Goal: Task Accomplishment & Management: Use online tool/utility

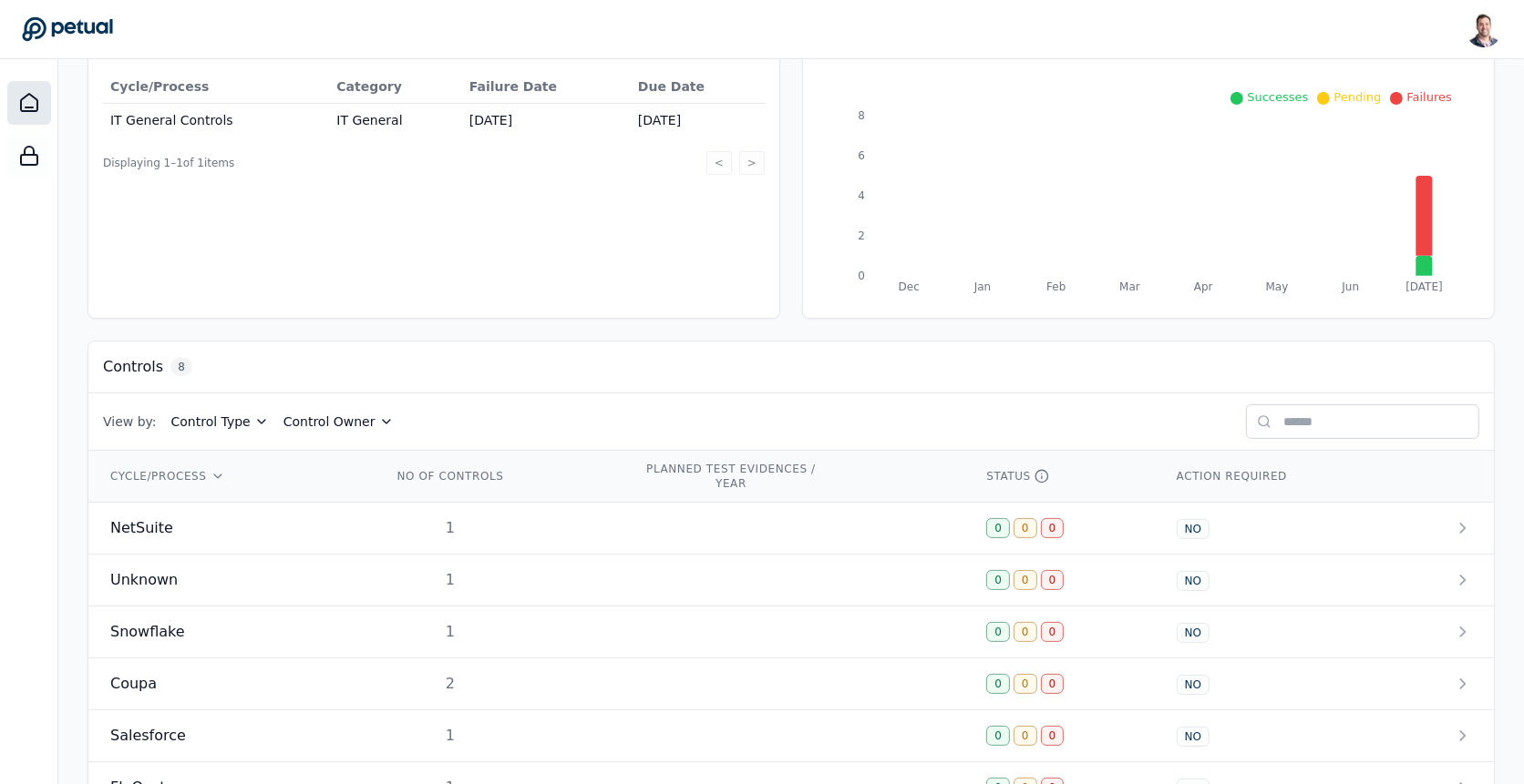
scroll to position [268, 0]
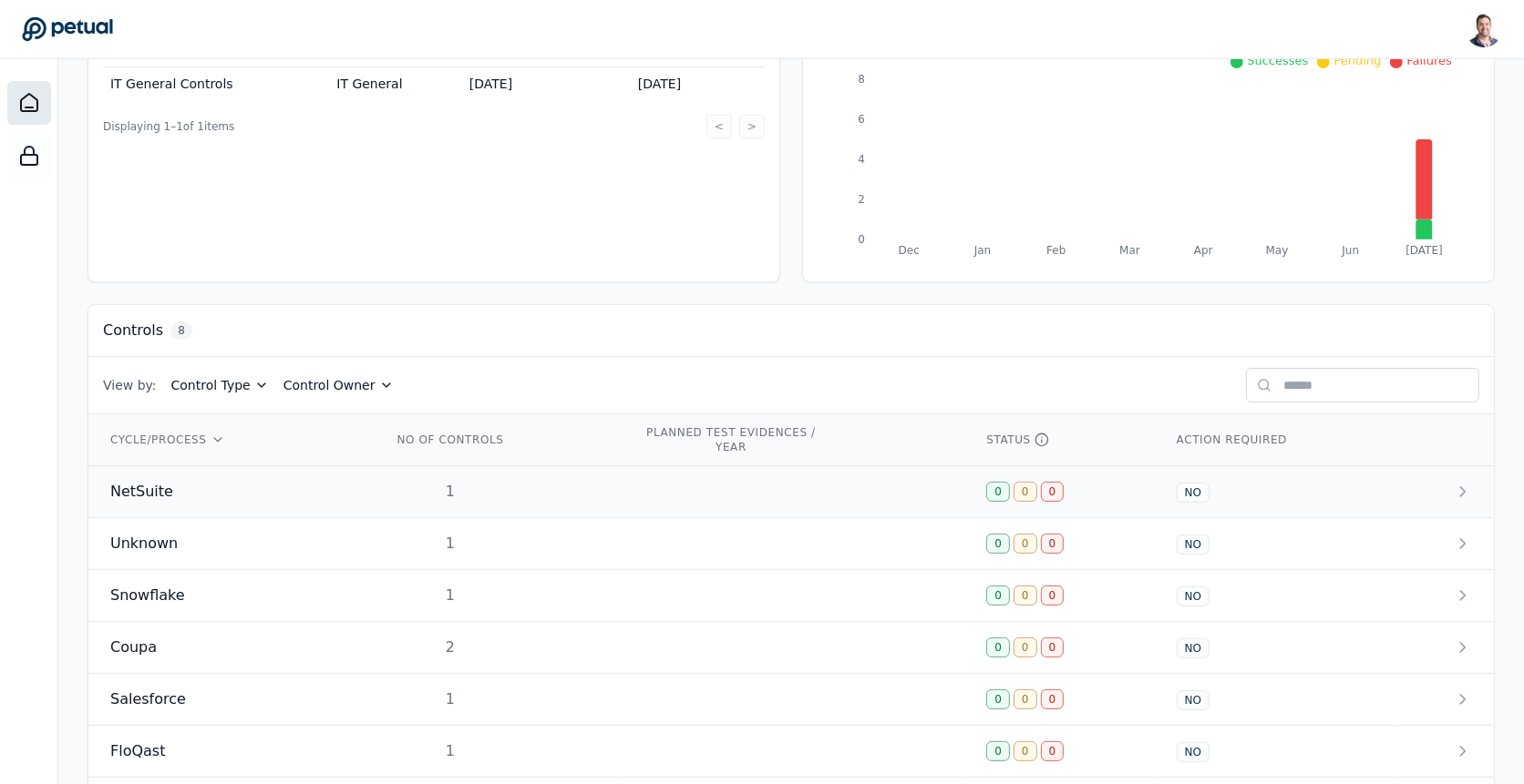
click at [597, 476] on td "1" at bounding box center [496, 492] width 252 height 52
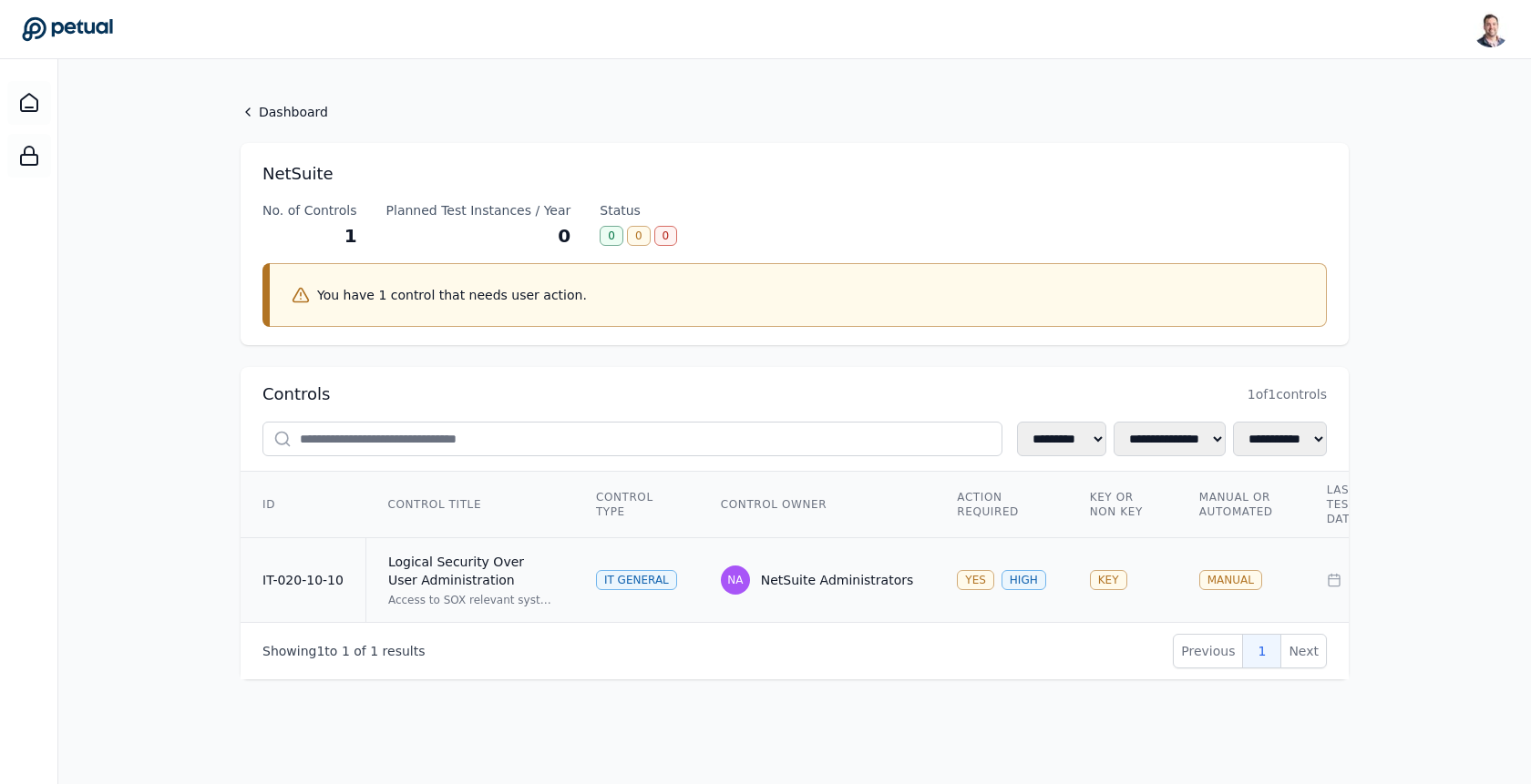
click at [578, 594] on td "IT General" at bounding box center [636, 580] width 125 height 85
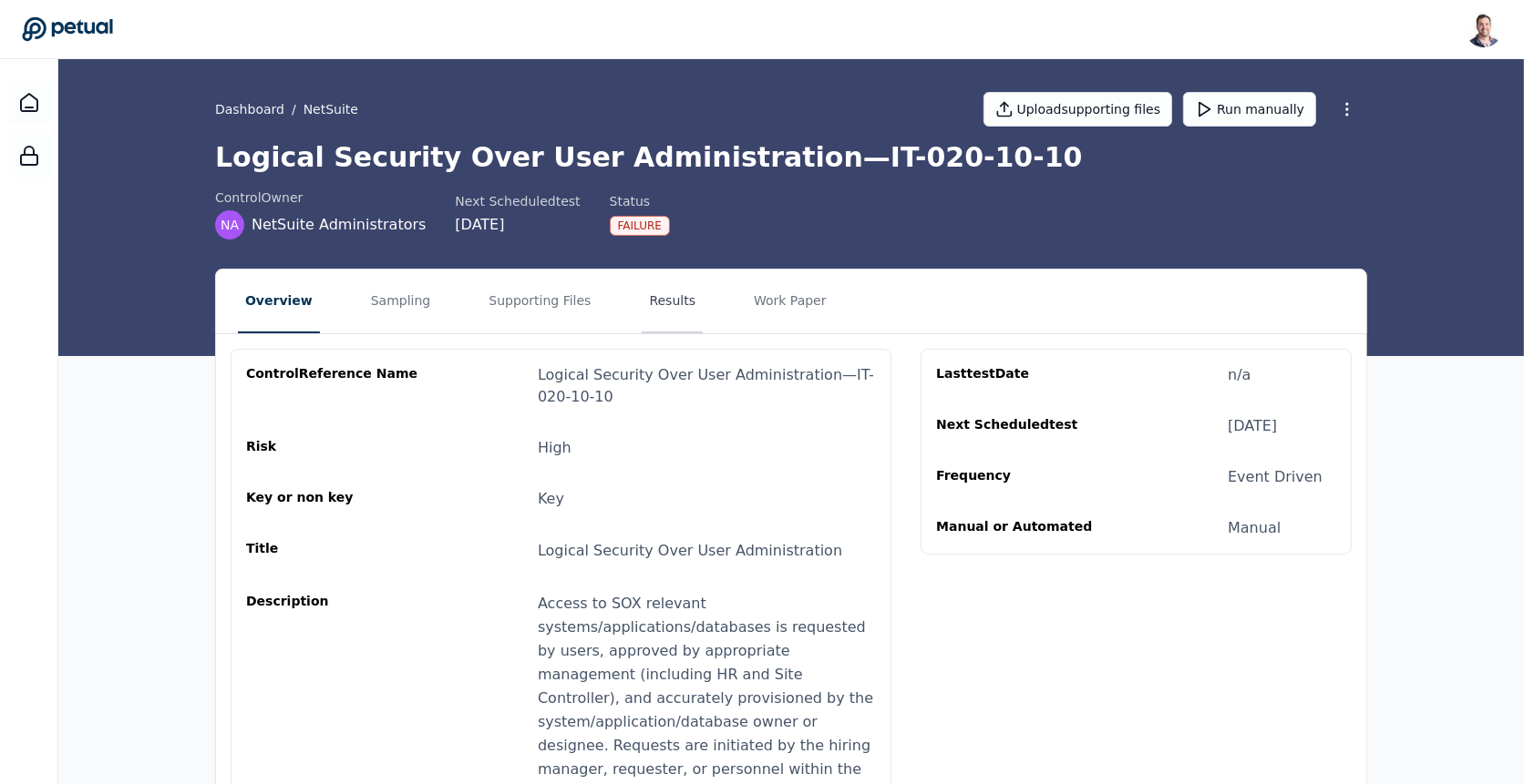
click at [642, 308] on button "Results" at bounding box center [672, 301] width 61 height 64
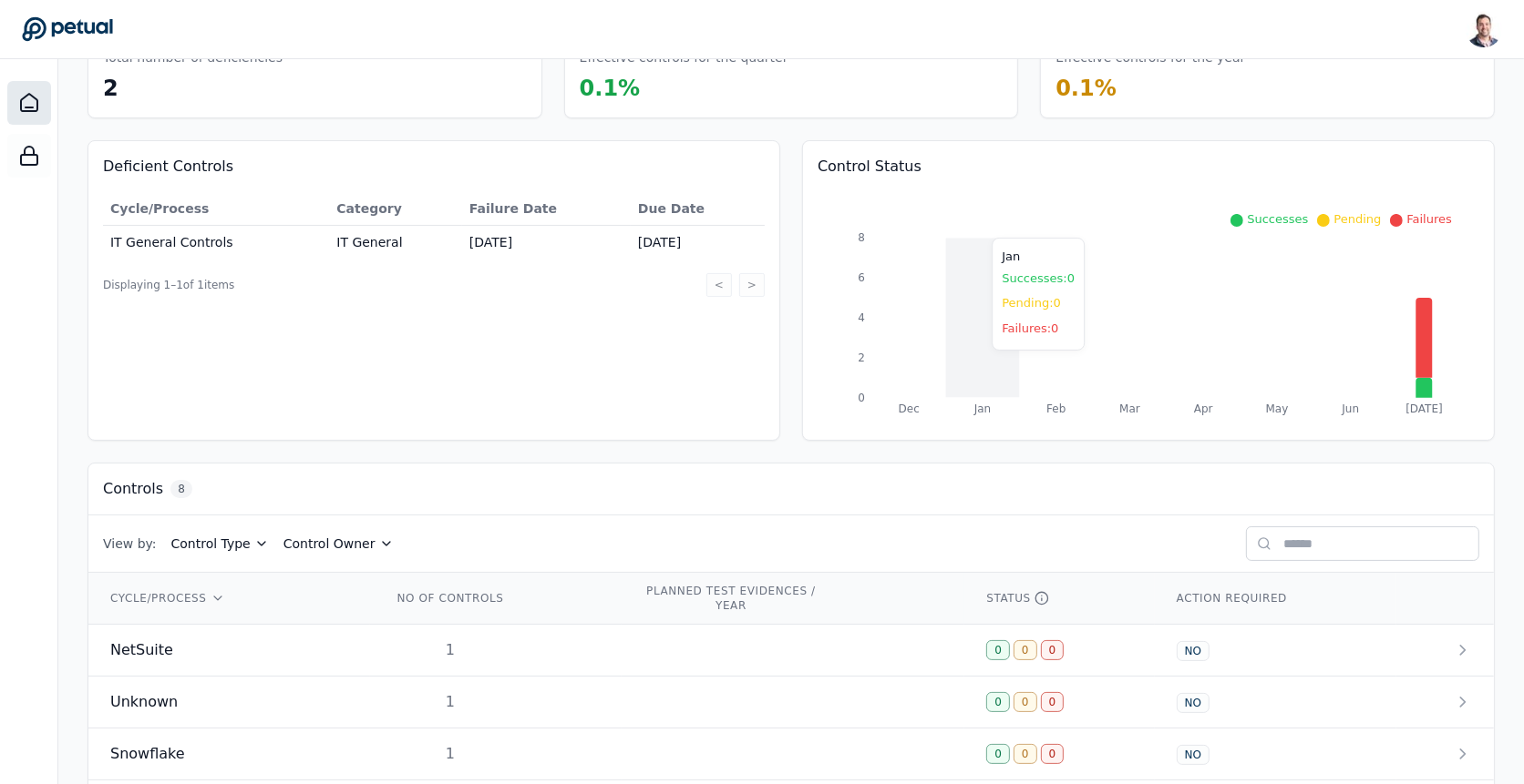
scroll to position [122, 0]
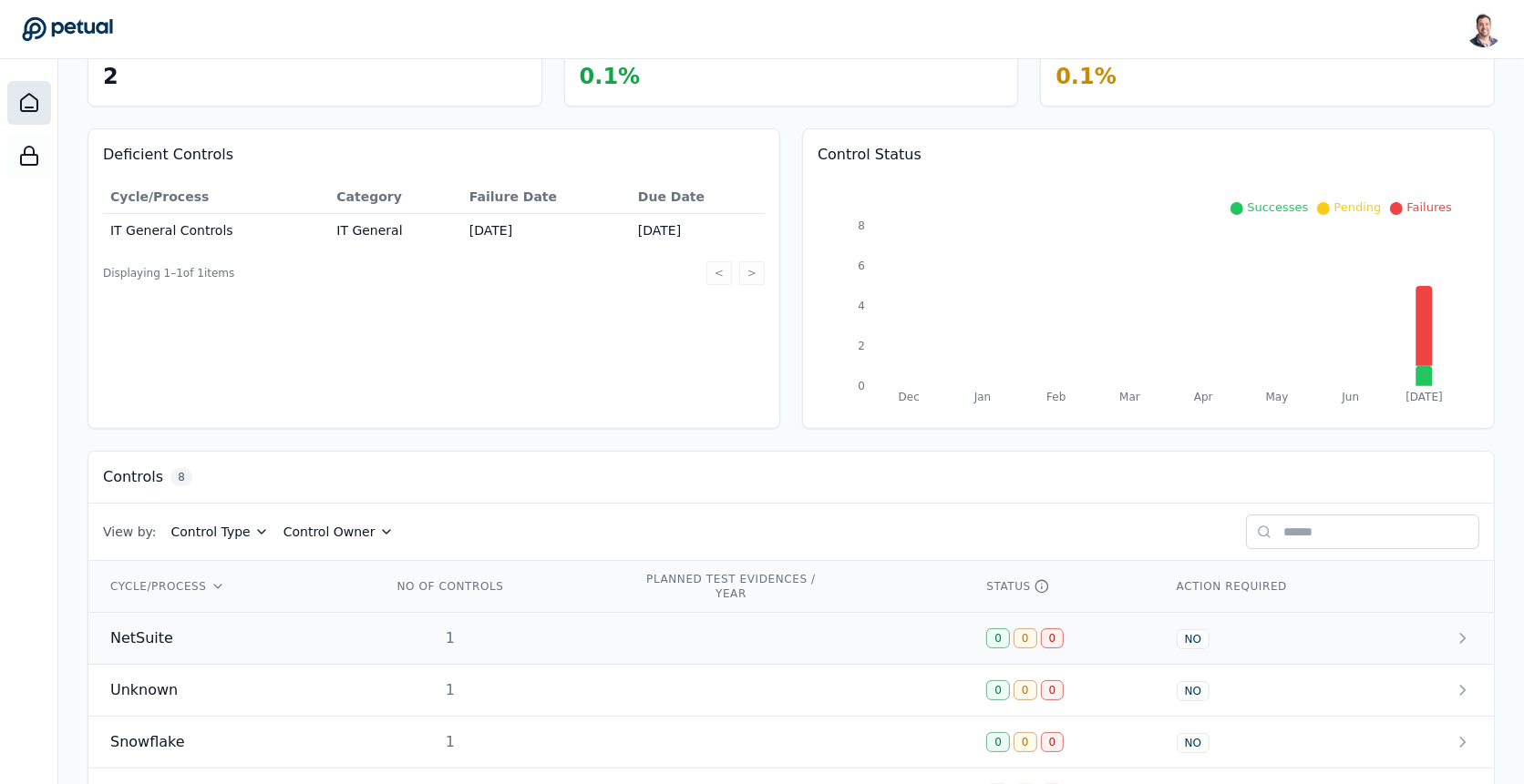
click at [841, 627] on td at bounding box center [793, 639] width 342 height 52
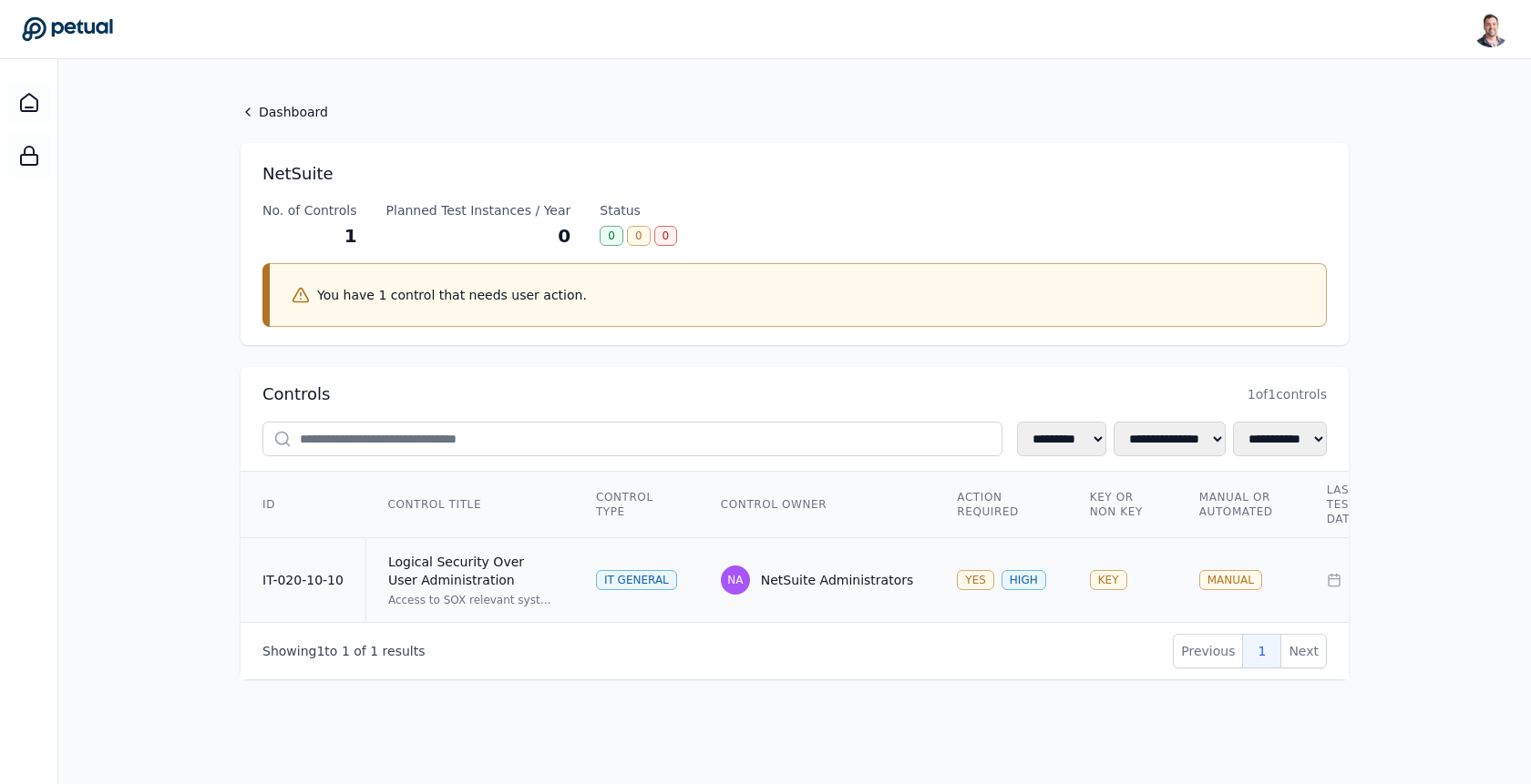
click at [770, 548] on td "NA NetSuite Administrators" at bounding box center [818, 580] width 237 height 85
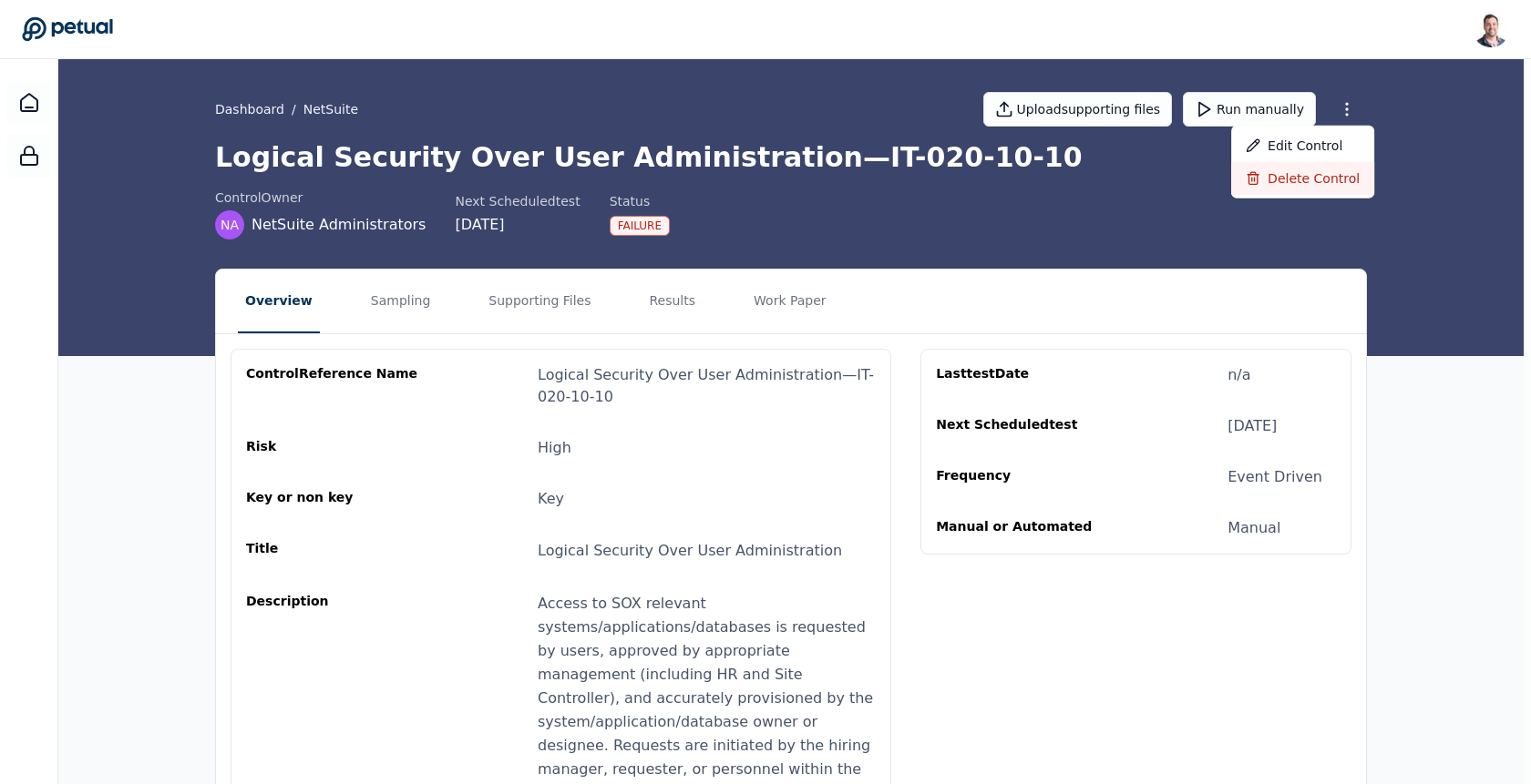
click at [1315, 181] on div "Delete control" at bounding box center [1303, 179] width 143 height 33
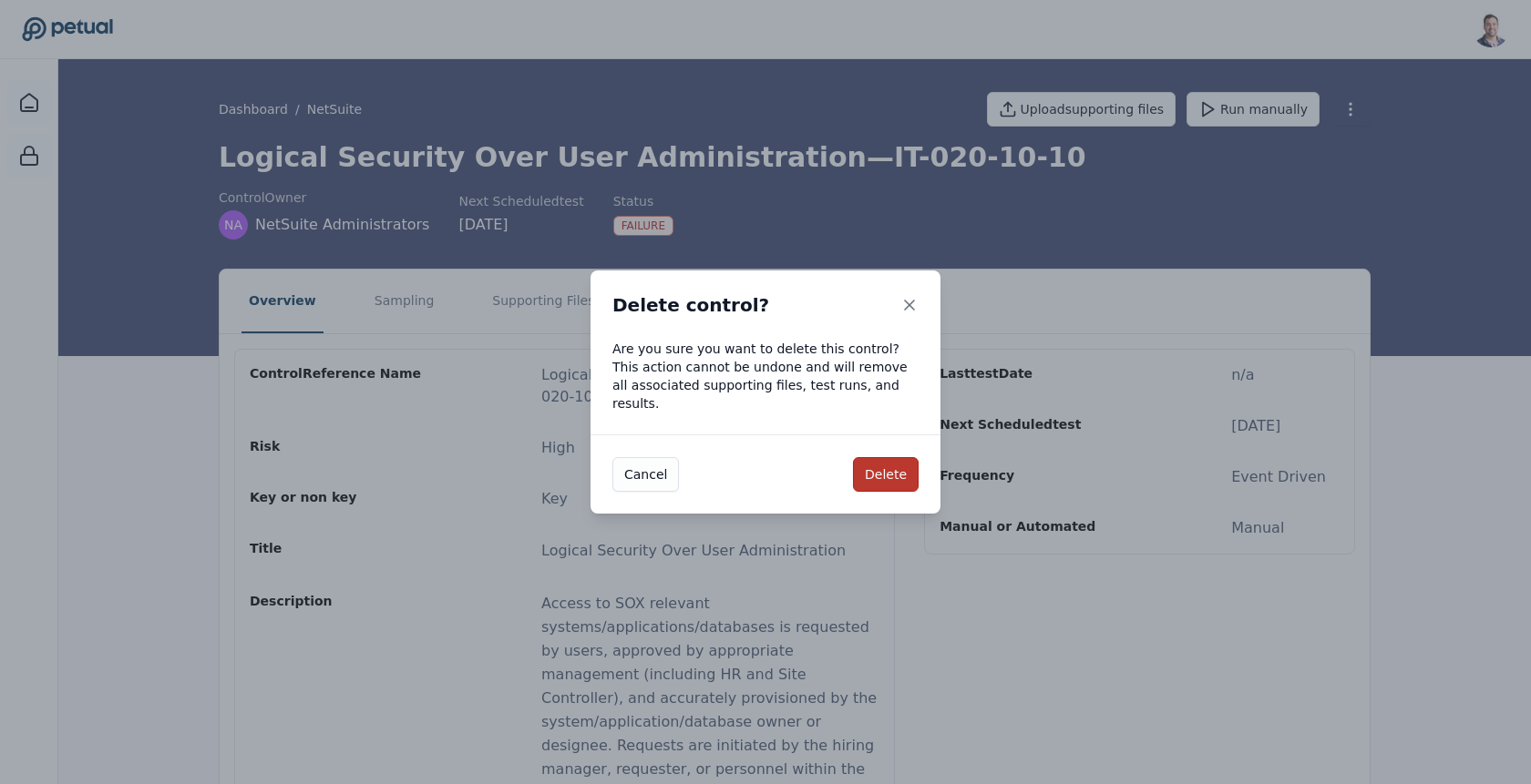
click at [875, 473] on button "Delete" at bounding box center [886, 475] width 66 height 35
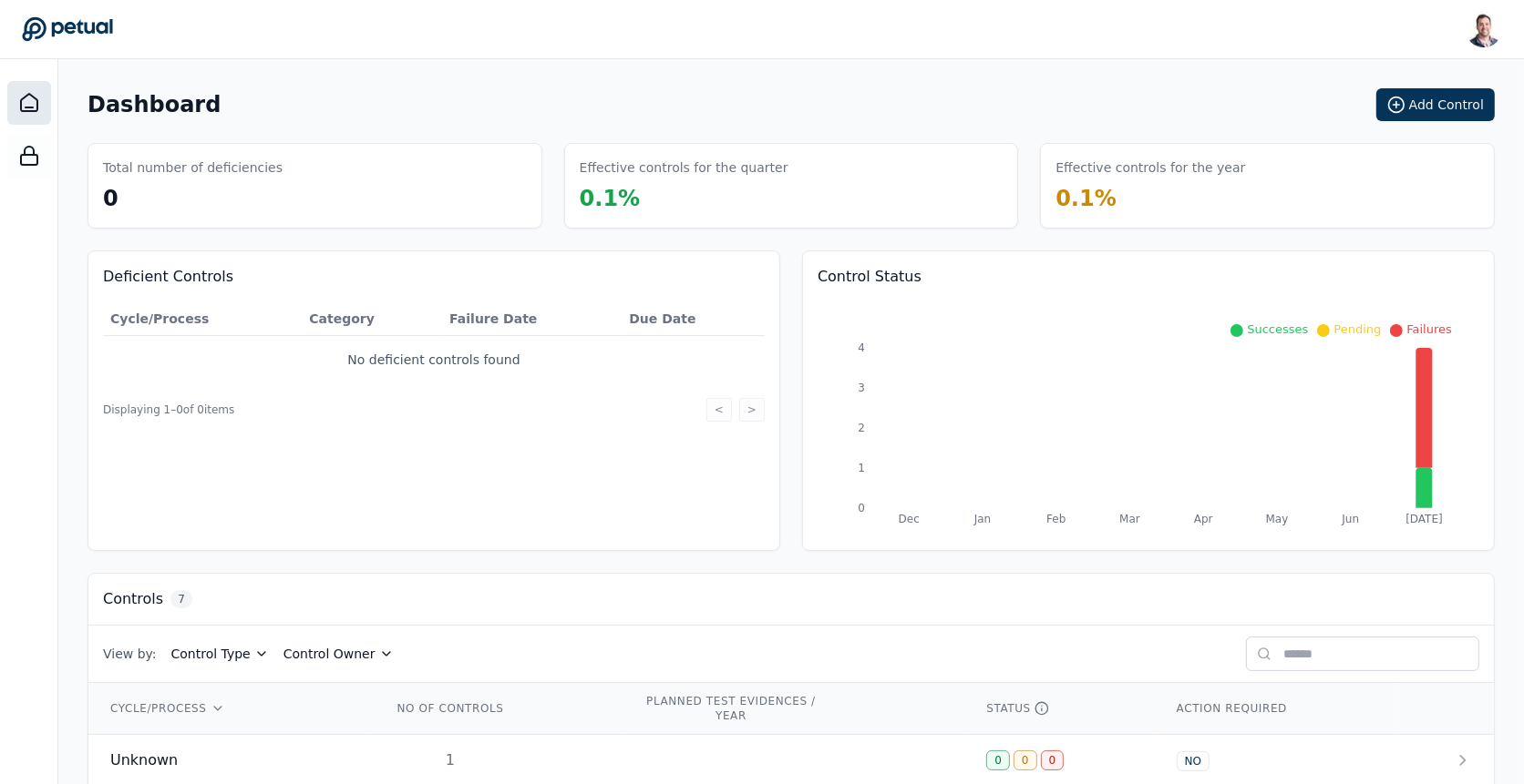
click at [1169, 87] on main "Dashboard Add Control Total number of deficiencies 0 Effective controls for the…" at bounding box center [791, 593] width 1466 height 1069
click at [30, 151] on icon at bounding box center [29, 156] width 22 height 22
click at [1403, 111] on circle at bounding box center [1395, 105] width 16 height 16
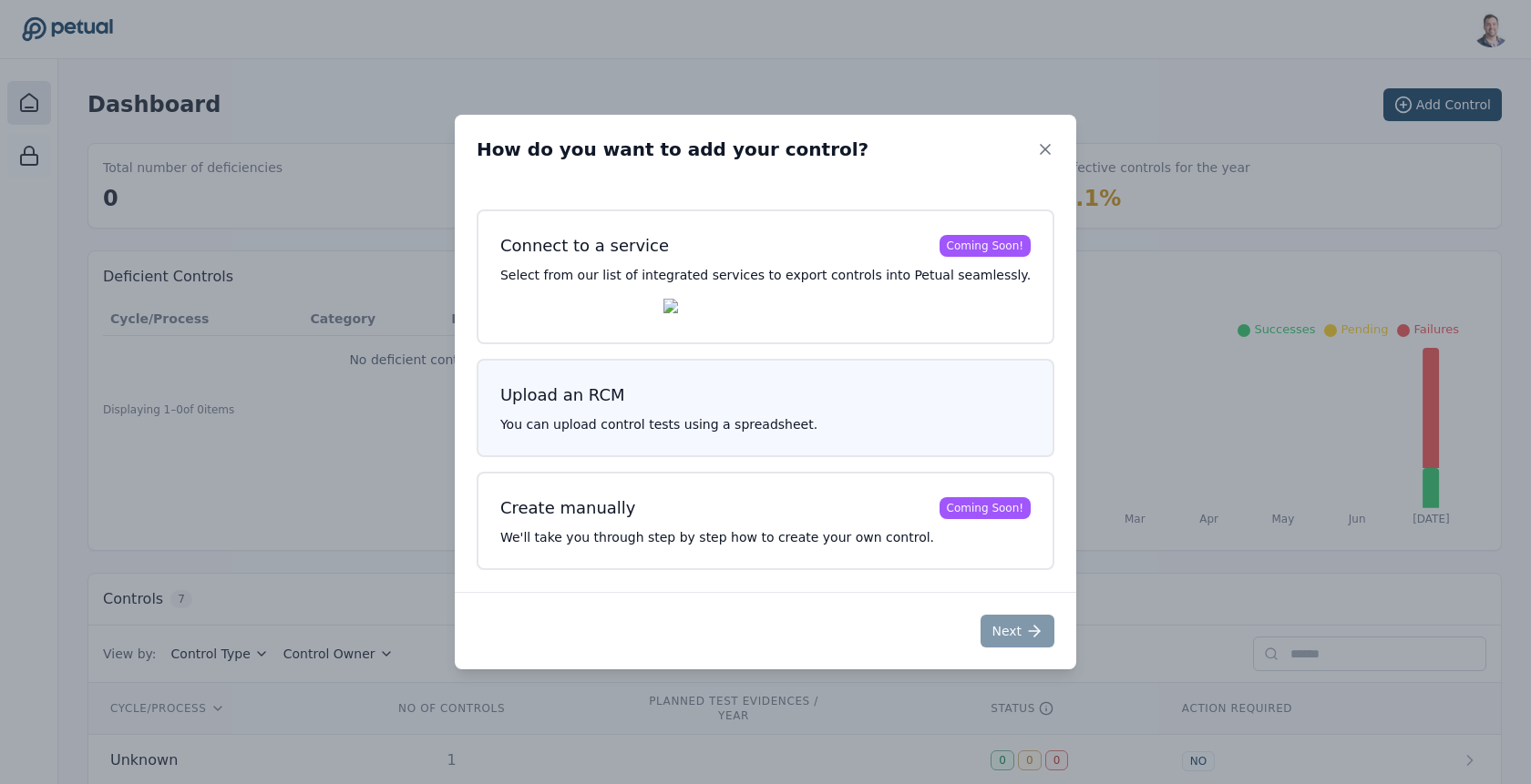
click at [735, 407] on h3 "Upload an RCM" at bounding box center [765, 395] width 530 height 26
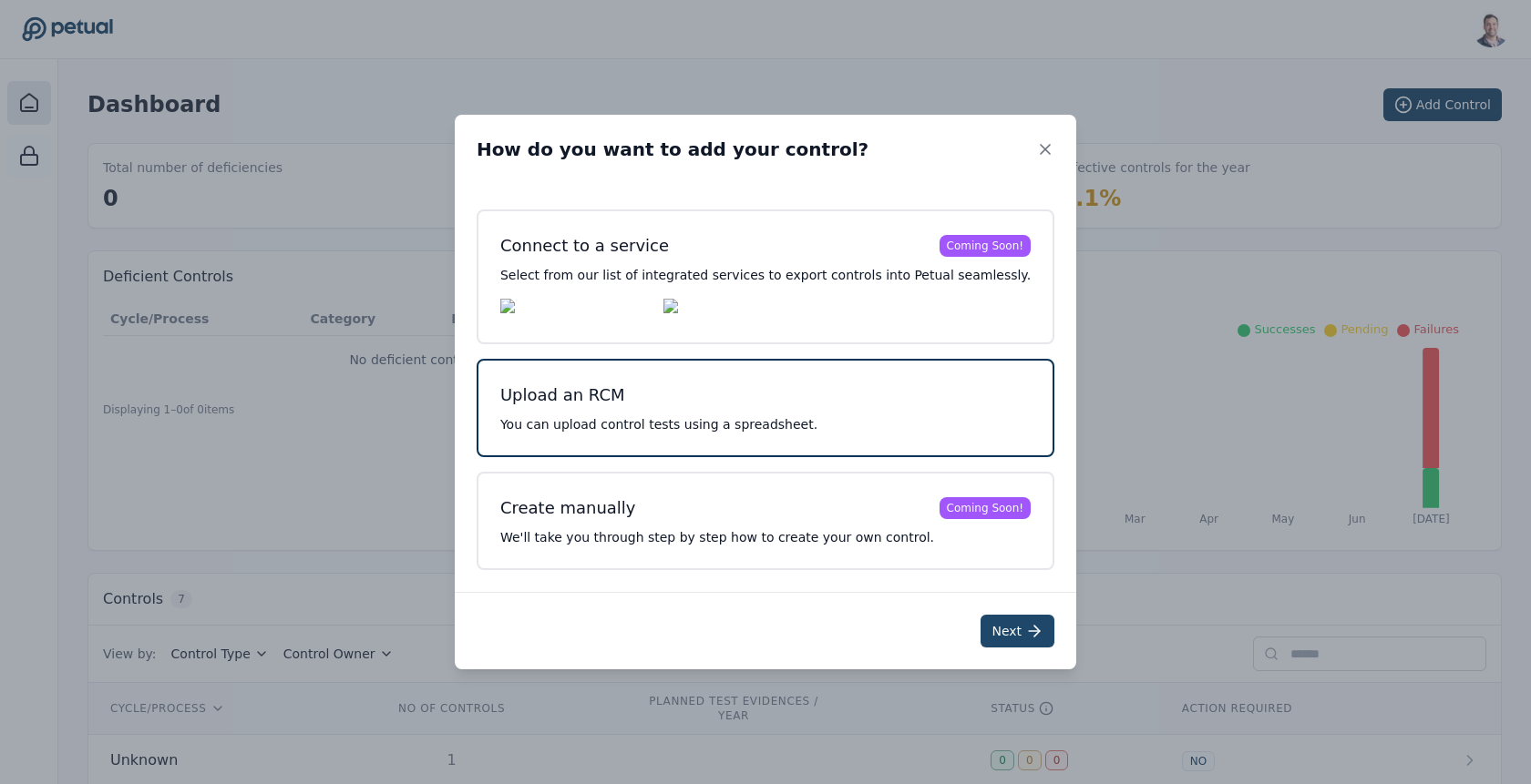
click at [994, 632] on button "Next" at bounding box center [1017, 632] width 74 height 33
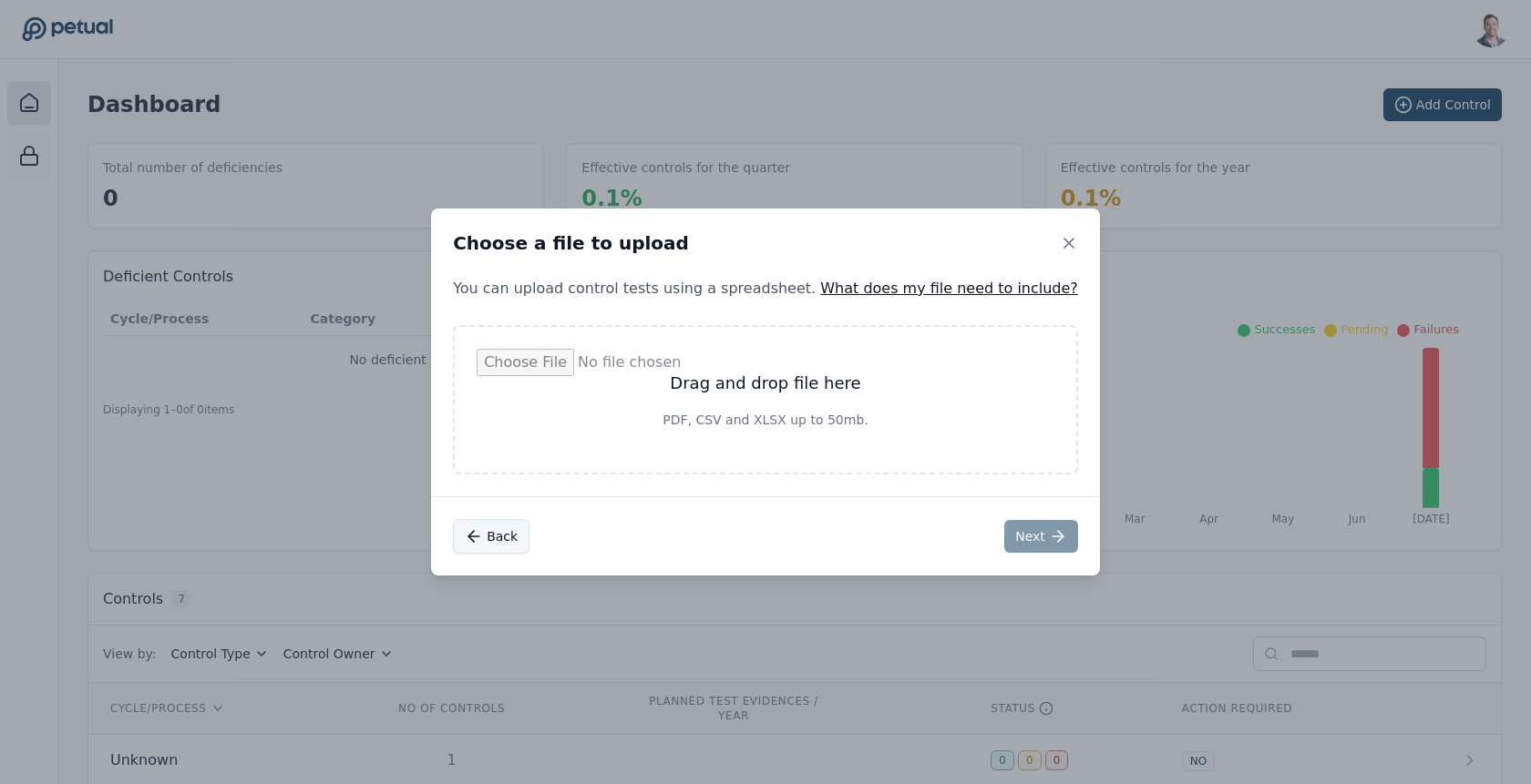
click at [520, 541] on button "Back" at bounding box center [491, 537] width 77 height 35
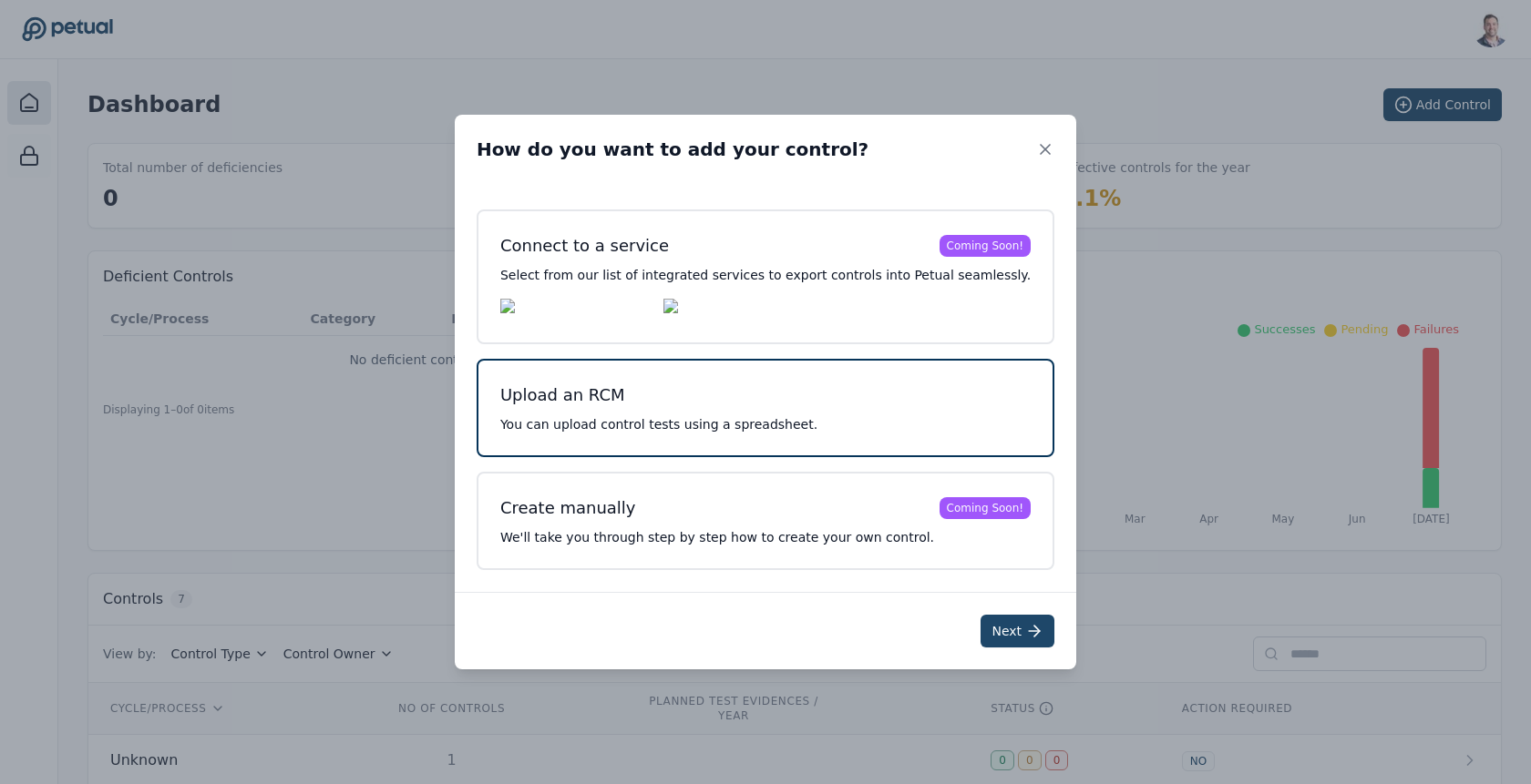
click at [994, 630] on button "Next" at bounding box center [1017, 632] width 74 height 33
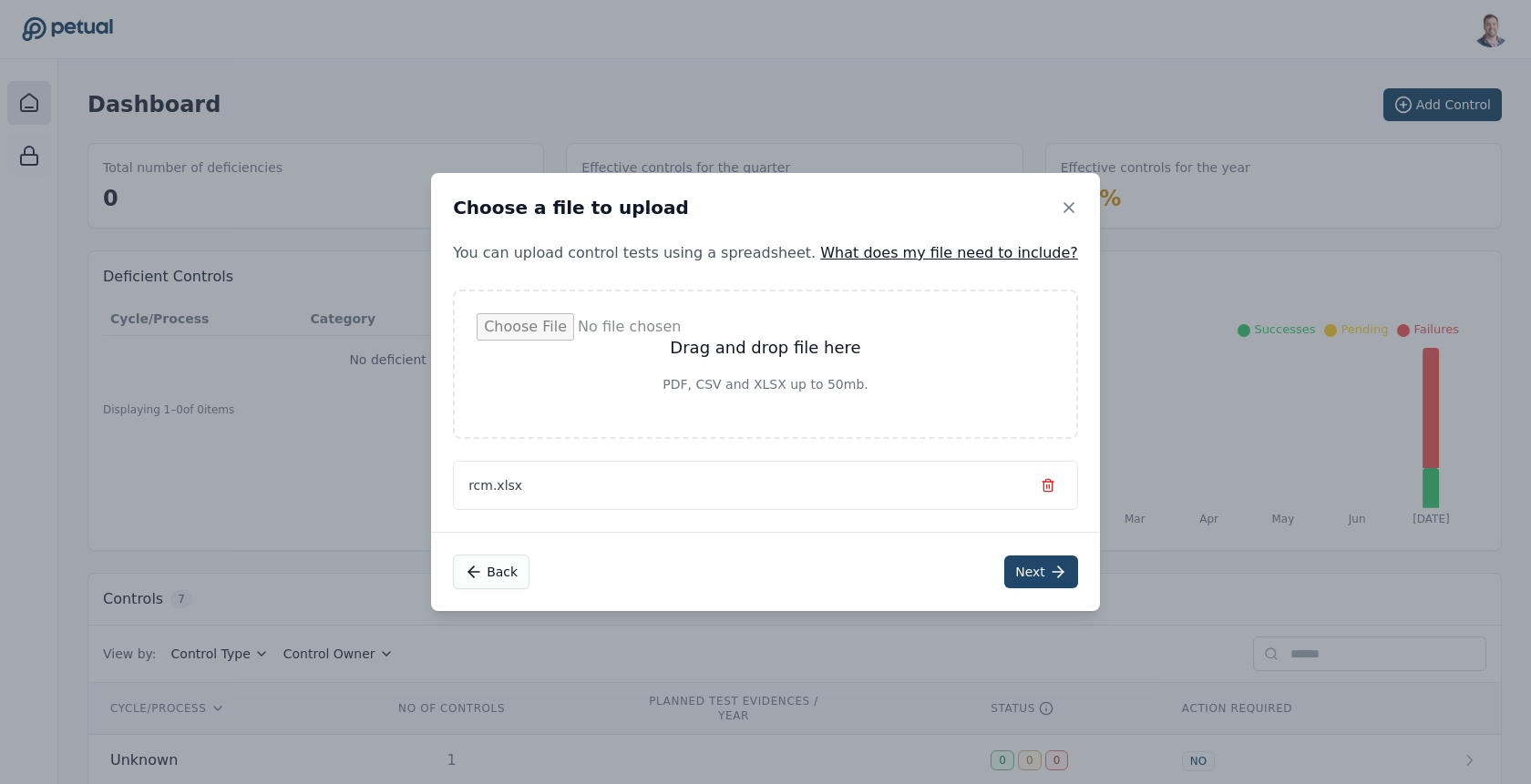
click at [1004, 575] on button "Next" at bounding box center [1041, 572] width 74 height 33
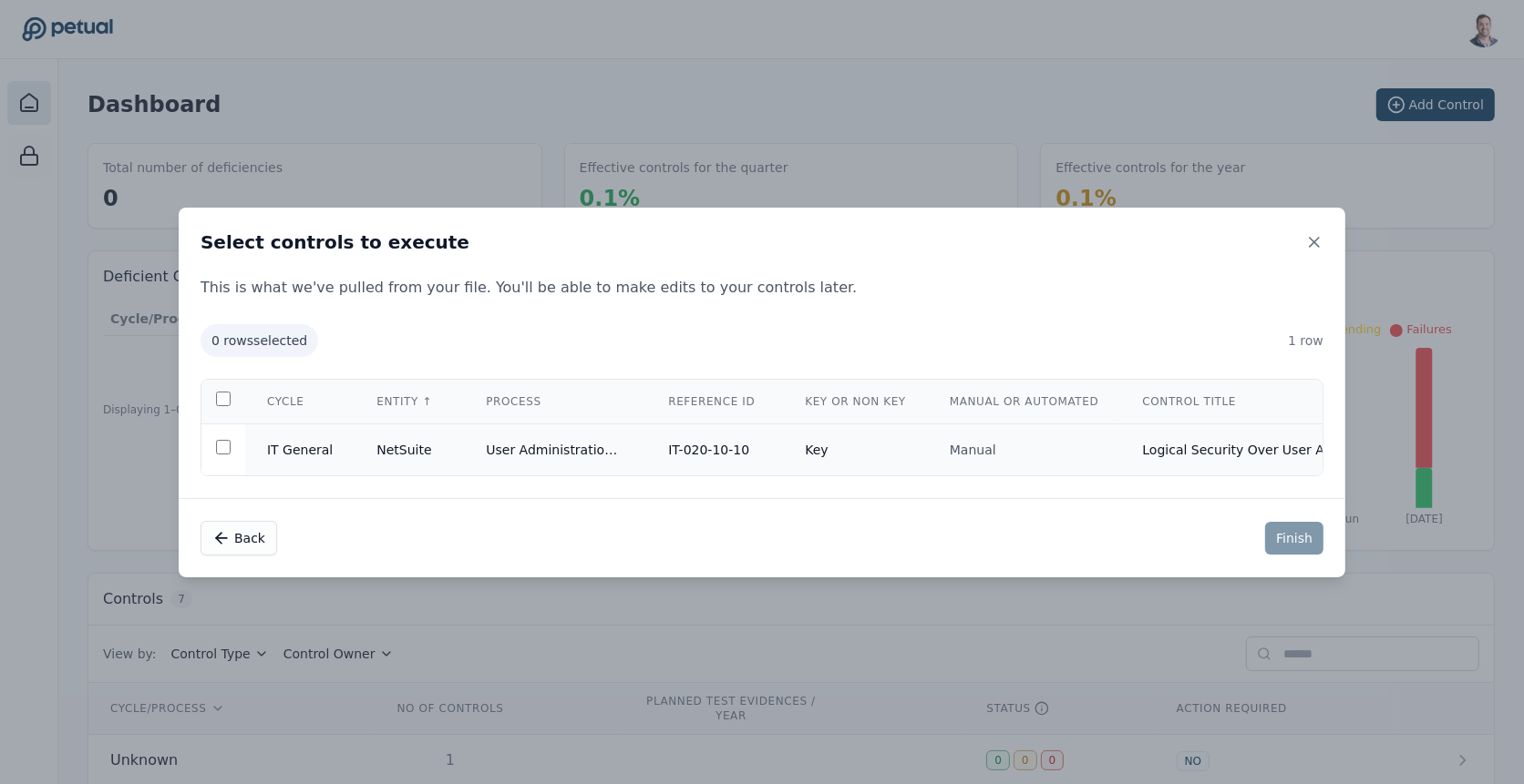
click at [583, 442] on td "User Administration / Logical Security" at bounding box center [555, 449] width 183 height 52
click at [1284, 538] on button "Finish" at bounding box center [1295, 538] width 58 height 33
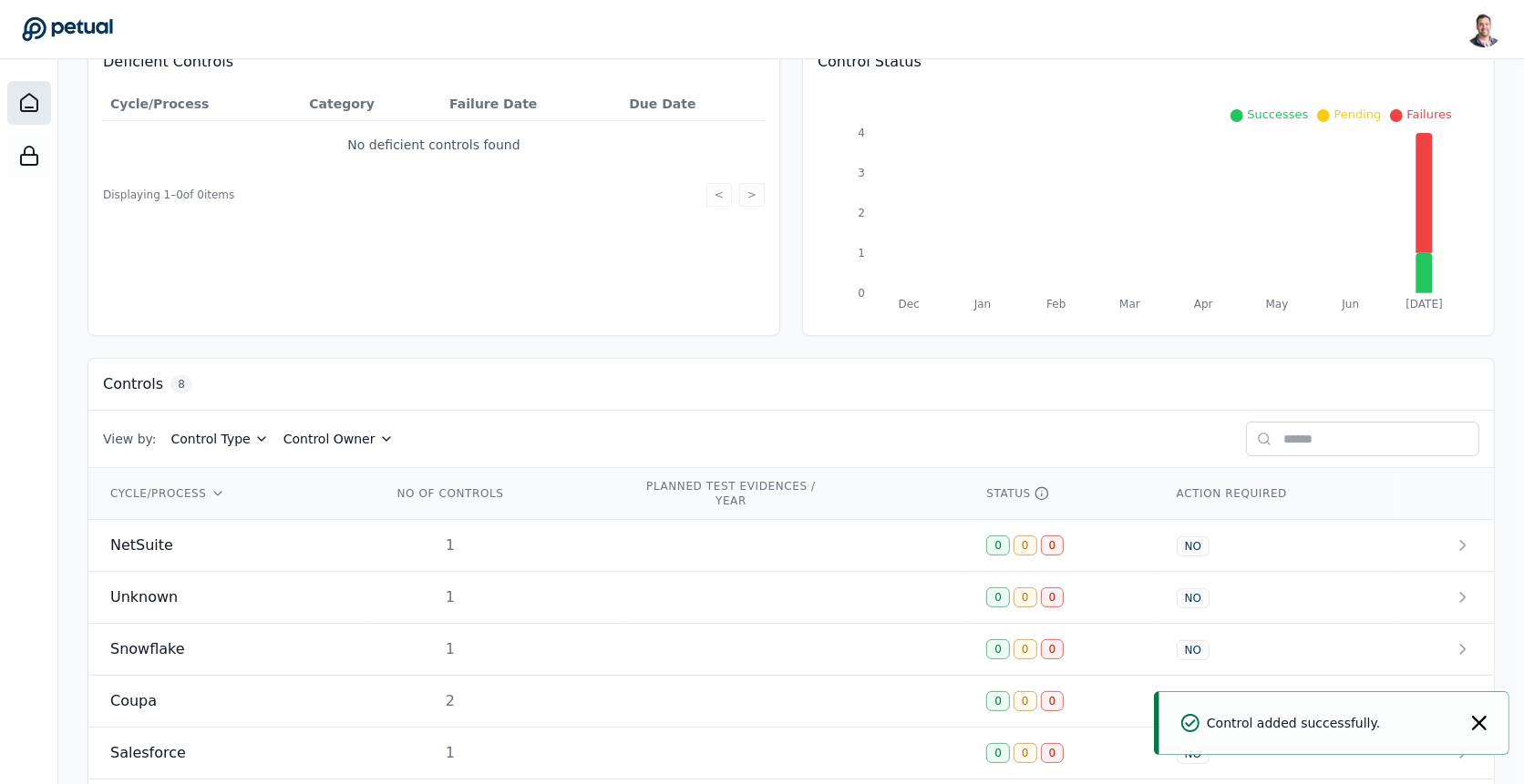
scroll to position [245, 0]
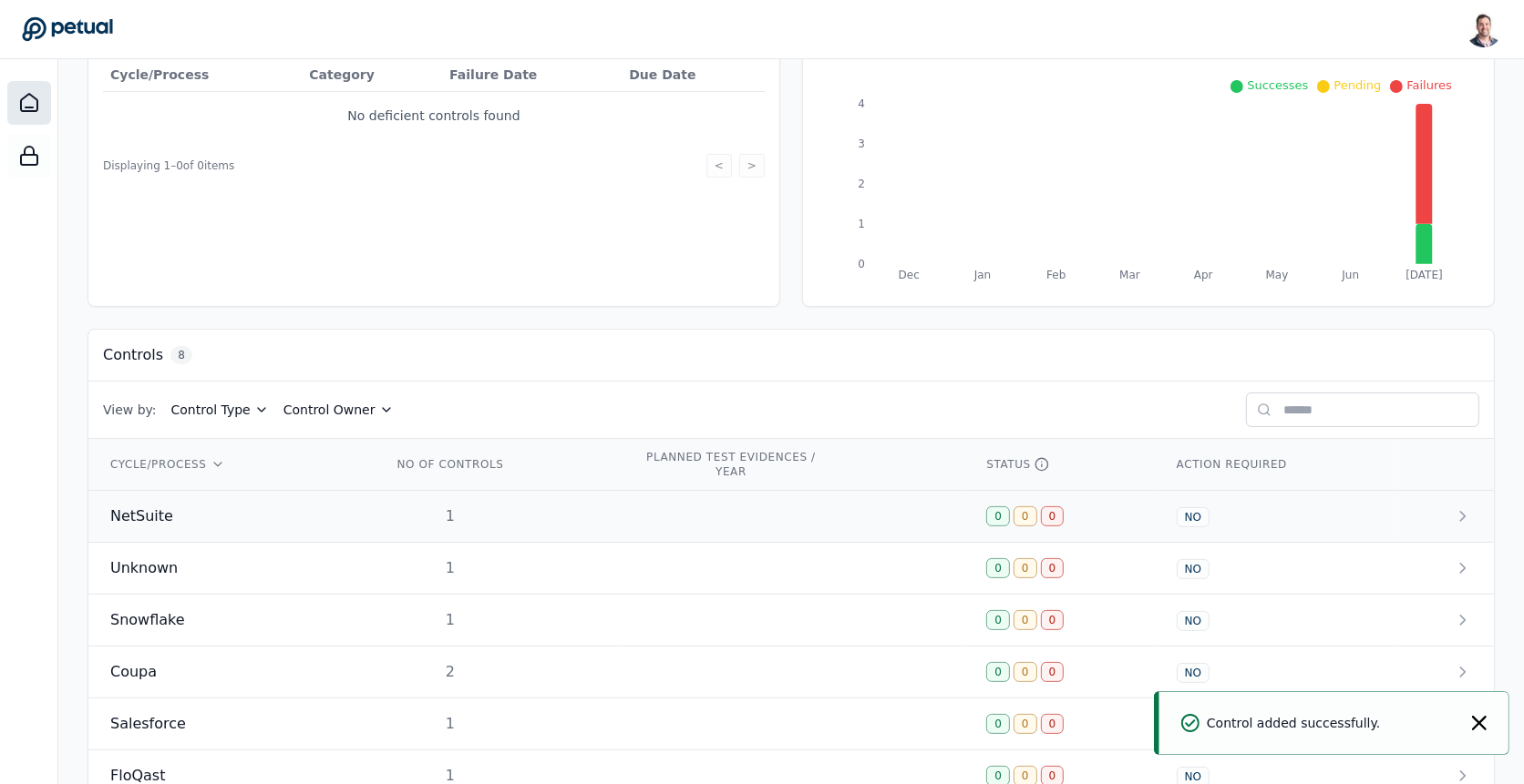
click at [676, 521] on td at bounding box center [793, 517] width 342 height 52
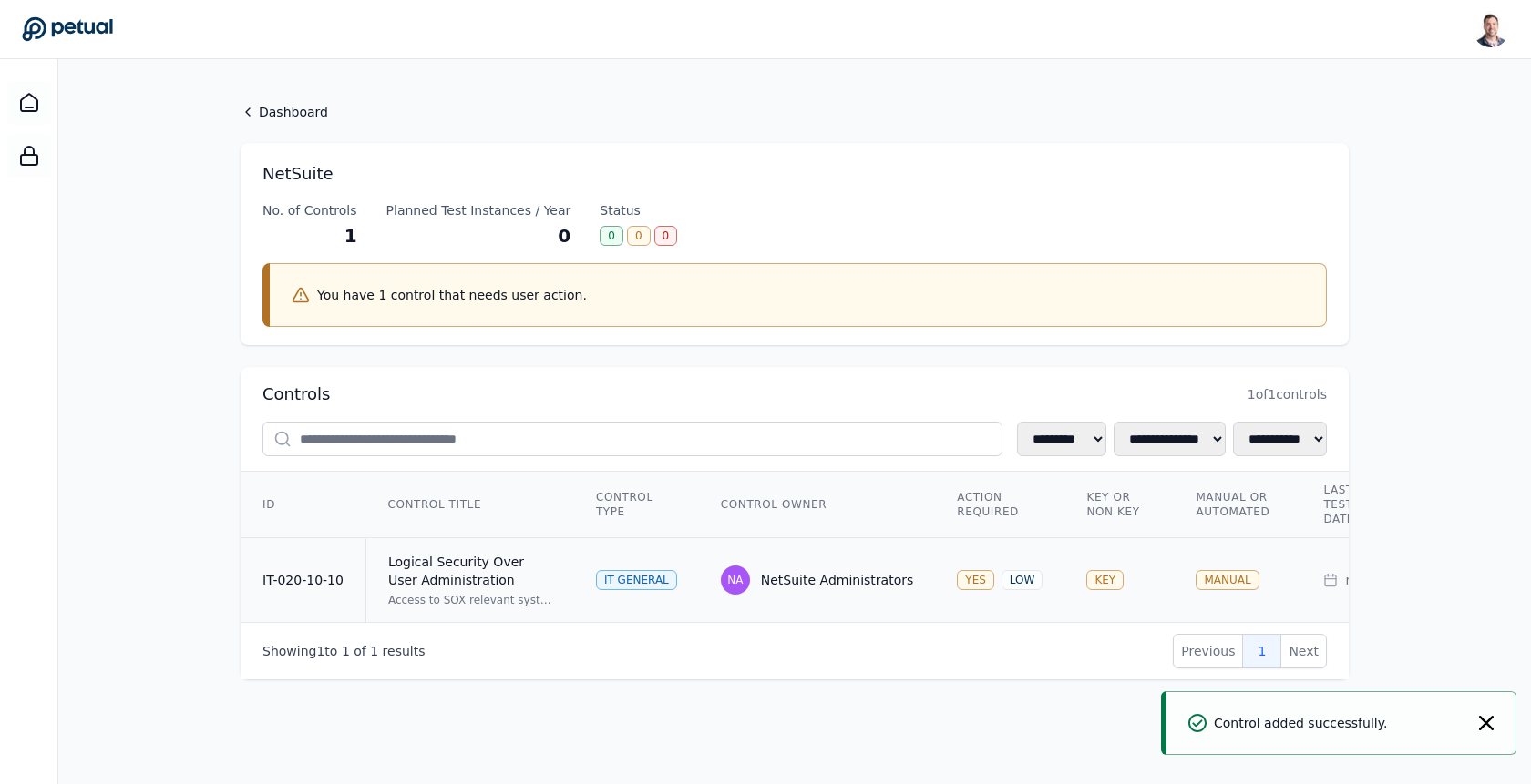
click at [778, 559] on td "NA NetSuite Administrators" at bounding box center [818, 580] width 237 height 85
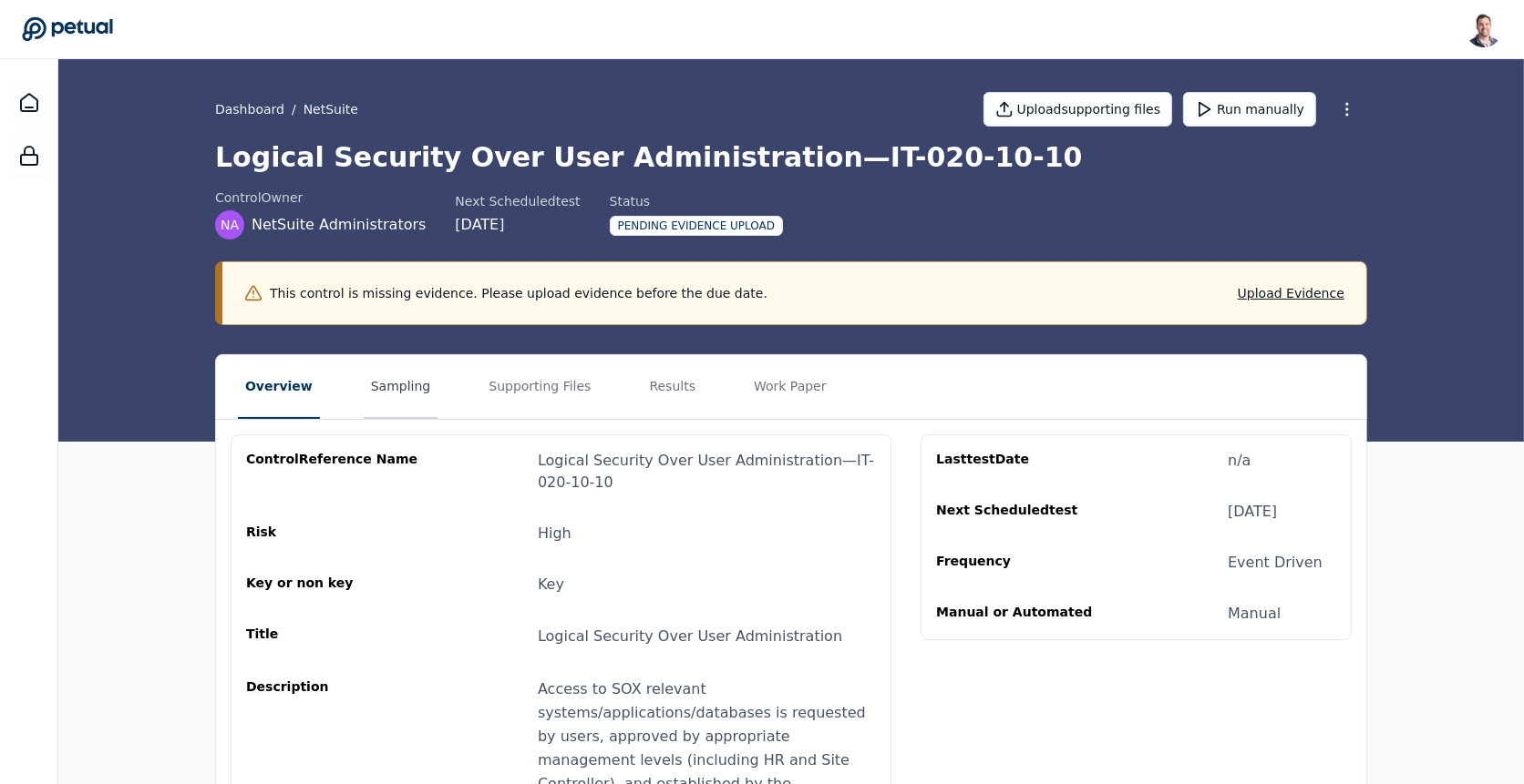
click at [394, 371] on button "Sampling" at bounding box center [401, 387] width 75 height 64
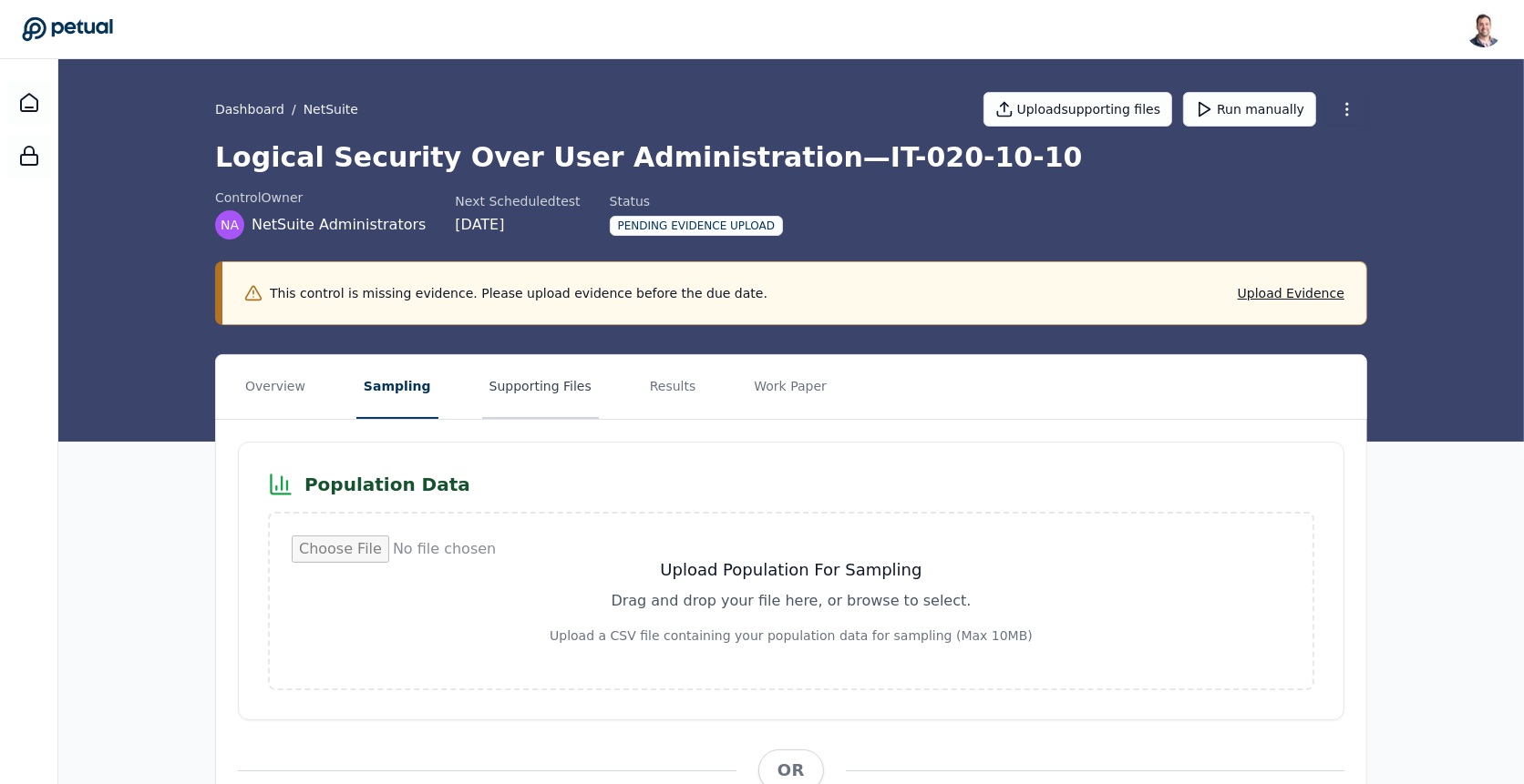
click at [534, 394] on button "Supporting Files" at bounding box center [541, 387] width 117 height 64
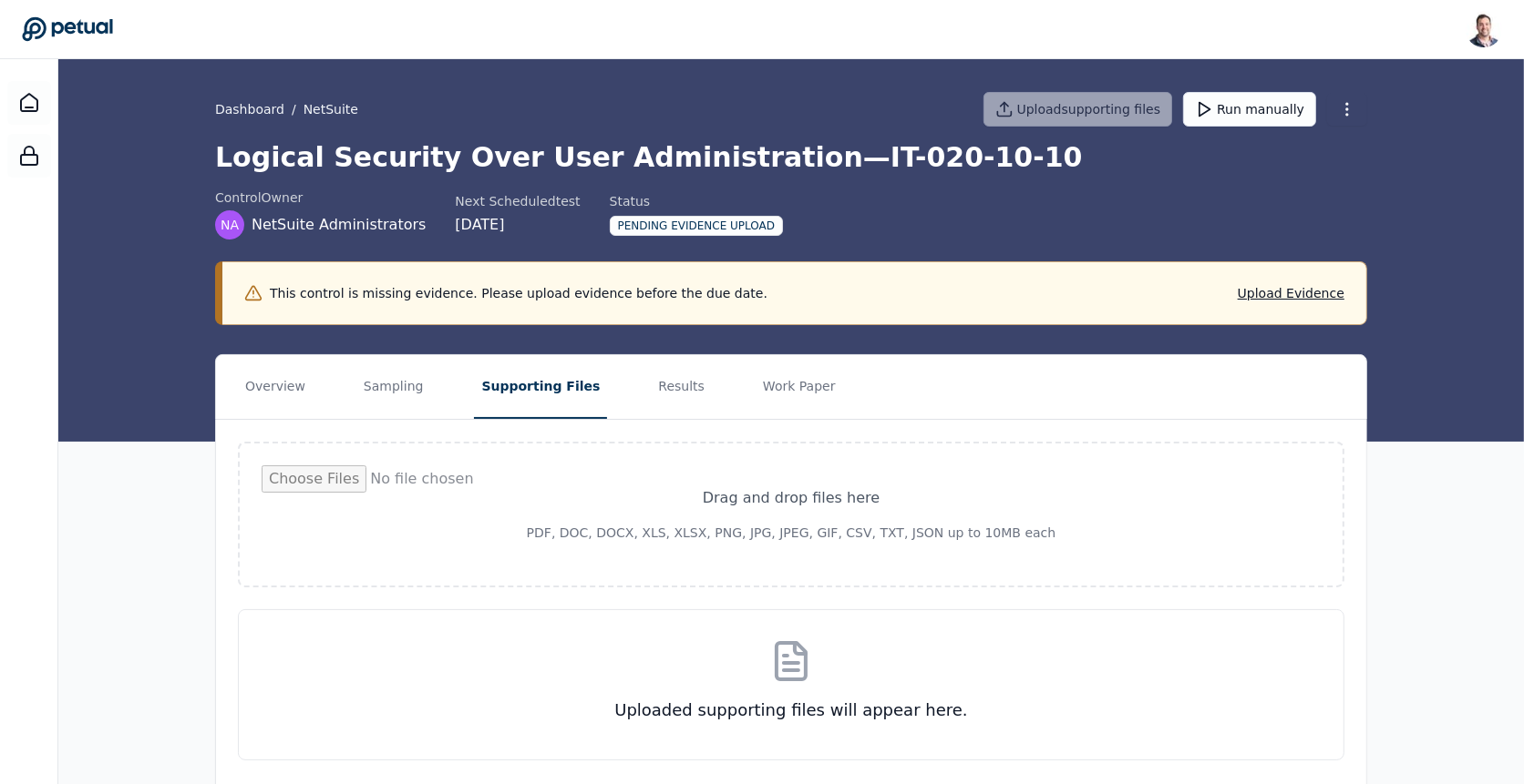
scroll to position [52, 0]
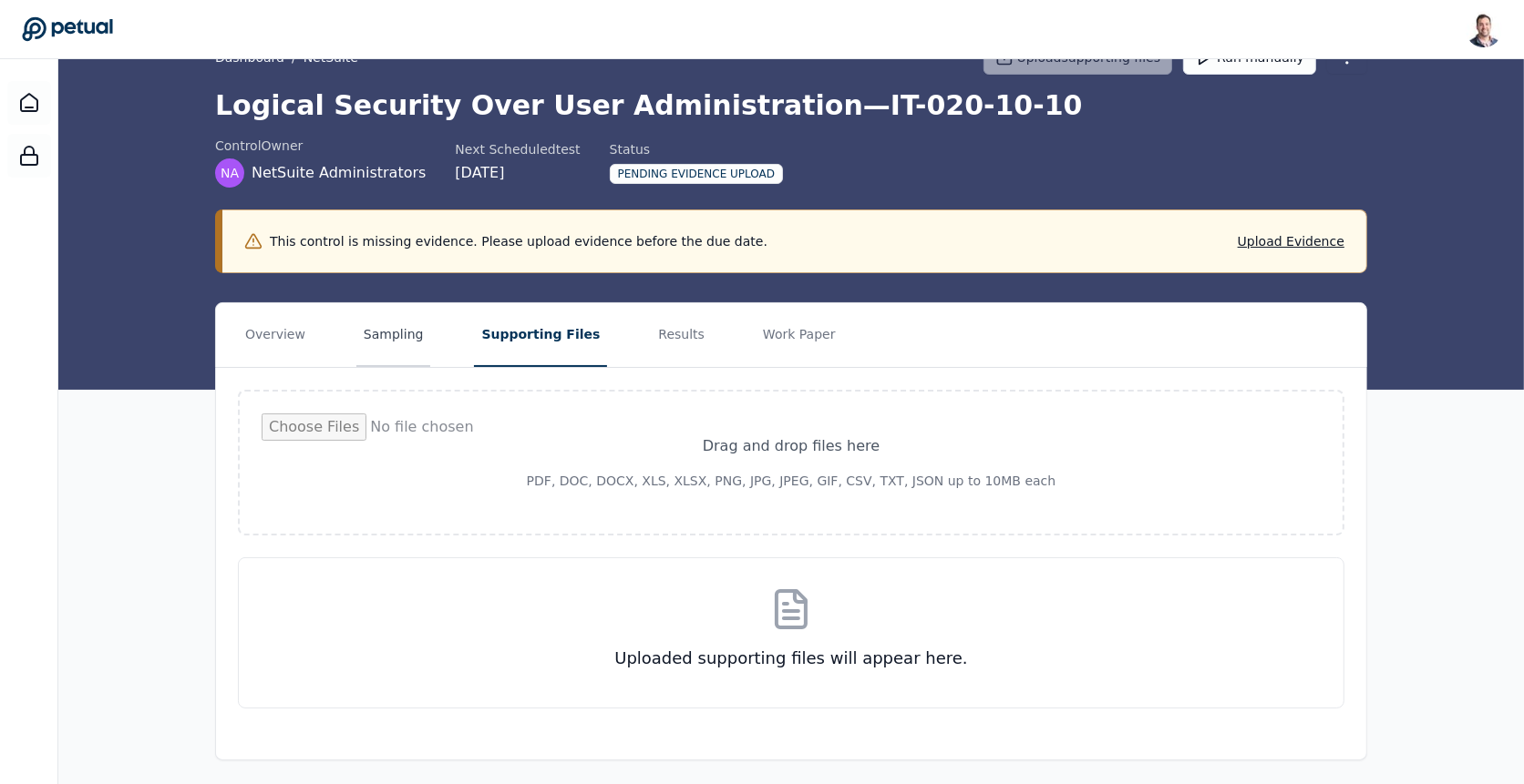
click at [383, 331] on button "Sampling" at bounding box center [394, 335] width 75 height 64
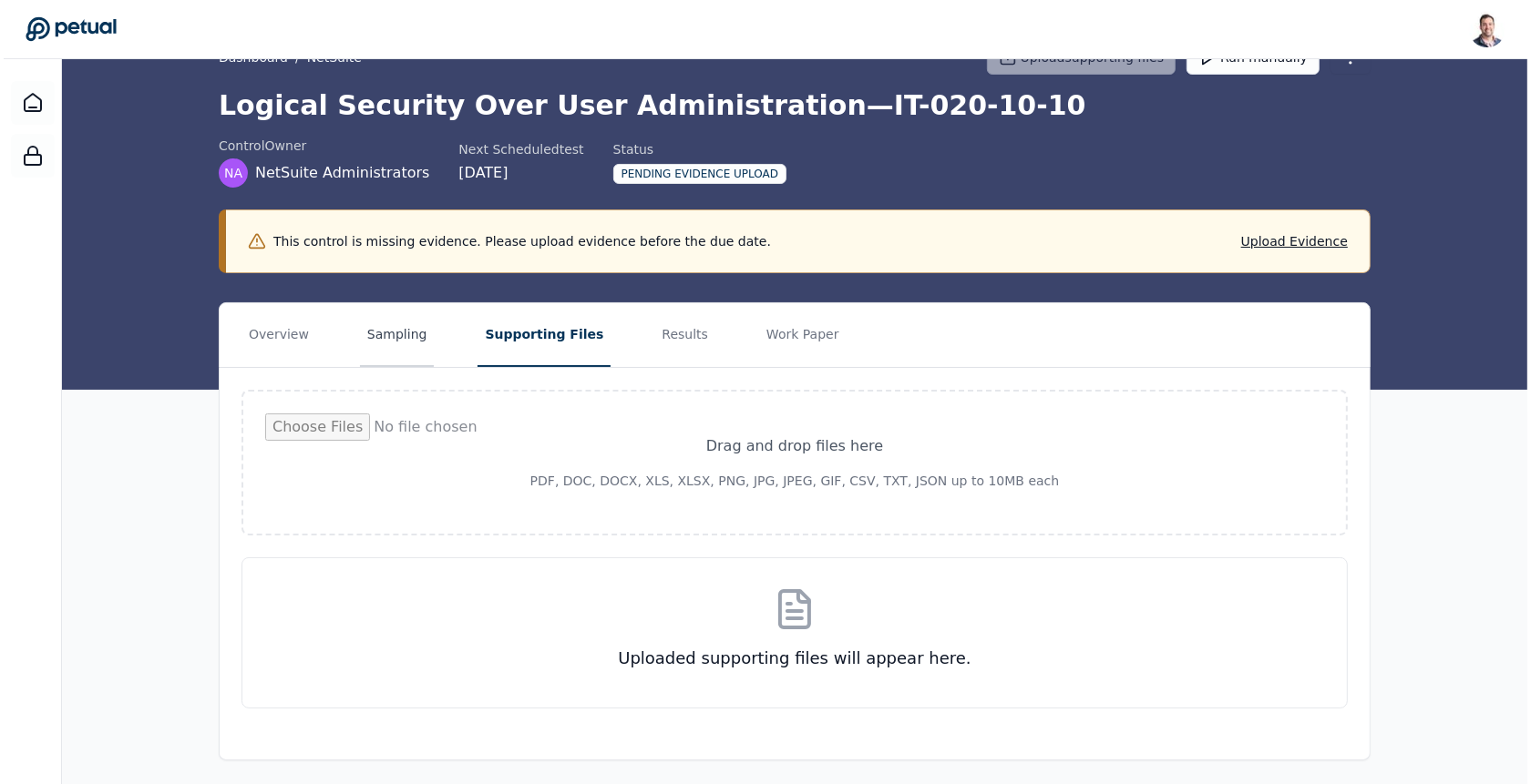
scroll to position [0, 0]
